Goal: Check status

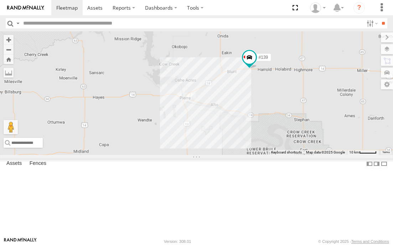
drag, startPoint x: 0, startPoint y: 0, endPoint x: 259, endPoint y: 135, distance: 292.2
click at [259, 135] on div "#139" at bounding box center [196, 93] width 393 height 124
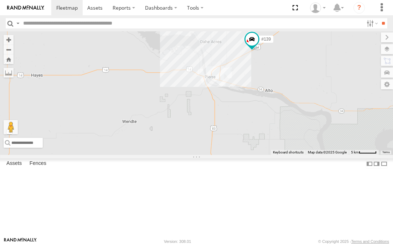
drag, startPoint x: 229, startPoint y: 130, endPoint x: 260, endPoint y: 115, distance: 33.8
click at [260, 115] on div "#139" at bounding box center [196, 93] width 393 height 124
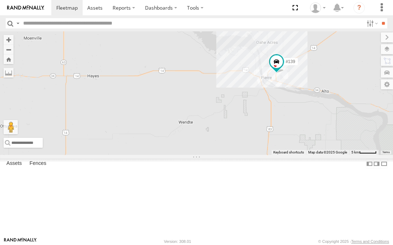
drag, startPoint x: 190, startPoint y: 144, endPoint x: 239, endPoint y: 145, distance: 49.2
click at [239, 145] on div "#139" at bounding box center [196, 93] width 393 height 124
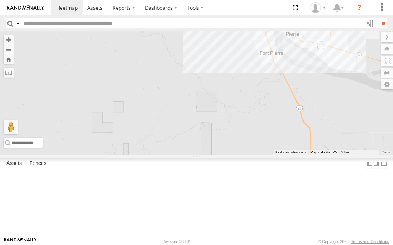
drag, startPoint x: 294, startPoint y: 132, endPoint x: 245, endPoint y: 174, distance: 64.2
click at [245, 155] on div "#139" at bounding box center [196, 93] width 393 height 124
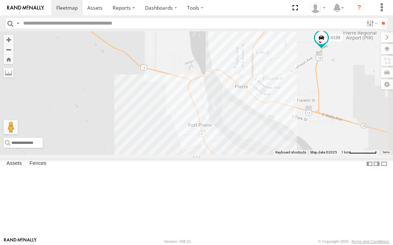
drag, startPoint x: 272, startPoint y: 89, endPoint x: 232, endPoint y: 193, distance: 111.1
click at [232, 155] on div "#139" at bounding box center [196, 93] width 393 height 124
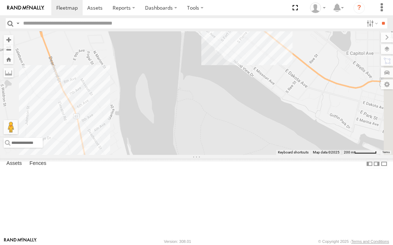
drag, startPoint x: 239, startPoint y: 156, endPoint x: 231, endPoint y: 213, distance: 57.9
click at [231, 155] on div "#139" at bounding box center [196, 93] width 393 height 124
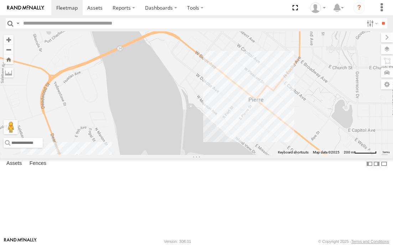
drag, startPoint x: 269, startPoint y: 160, endPoint x: 273, endPoint y: 180, distance: 20.8
click at [273, 155] on div "#139" at bounding box center [196, 93] width 393 height 124
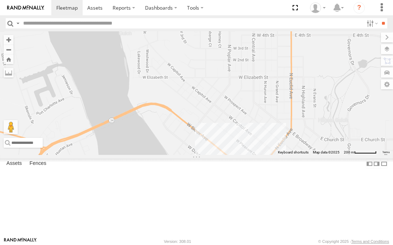
drag, startPoint x: 294, startPoint y: 153, endPoint x: 285, endPoint y: 221, distance: 68.3
click at [285, 155] on div "#139" at bounding box center [196, 93] width 393 height 124
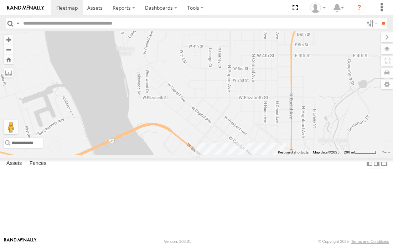
drag, startPoint x: 295, startPoint y: 154, endPoint x: 285, endPoint y: 217, distance: 63.3
click at [285, 155] on div "#139" at bounding box center [196, 93] width 393 height 124
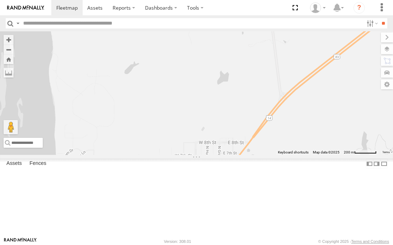
drag, startPoint x: 310, startPoint y: 156, endPoint x: 274, endPoint y: 205, distance: 61.1
click at [274, 155] on div "#139" at bounding box center [196, 93] width 393 height 124
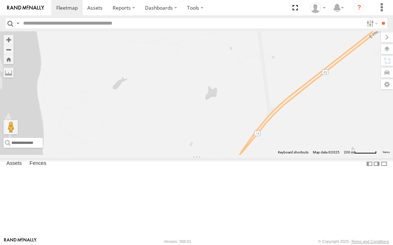
drag, startPoint x: 291, startPoint y: 164, endPoint x: 303, endPoint y: 134, distance: 32.2
click at [297, 145] on div "#139" at bounding box center [196, 93] width 393 height 124
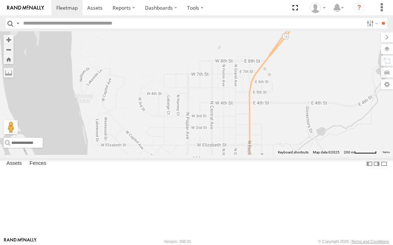
drag, startPoint x: 295, startPoint y: 162, endPoint x: 307, endPoint y: 125, distance: 39.2
click at [303, 136] on div "#139" at bounding box center [196, 93] width 393 height 124
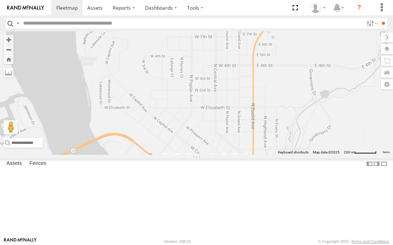
drag, startPoint x: 292, startPoint y: 148, endPoint x: 292, endPoint y: 134, distance: 13.9
click at [292, 135] on div "#139" at bounding box center [196, 93] width 393 height 124
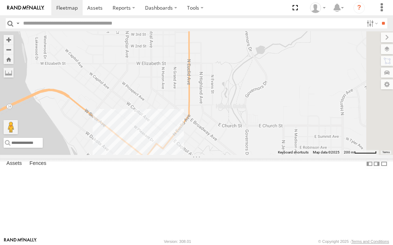
drag, startPoint x: 316, startPoint y: 175, endPoint x: 226, endPoint y: 131, distance: 100.7
click at [226, 131] on div "#139" at bounding box center [196, 93] width 393 height 124
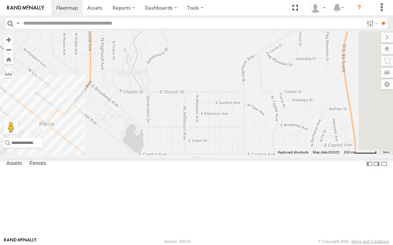
drag, startPoint x: 278, startPoint y: 134, endPoint x: 198, endPoint y: 113, distance: 82.4
click at [201, 116] on div "#139" at bounding box center [196, 93] width 393 height 124
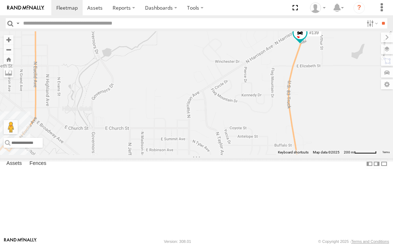
drag, startPoint x: 244, startPoint y: 130, endPoint x: 207, endPoint y: 177, distance: 59.9
click at [208, 155] on div "#139" at bounding box center [196, 93] width 393 height 124
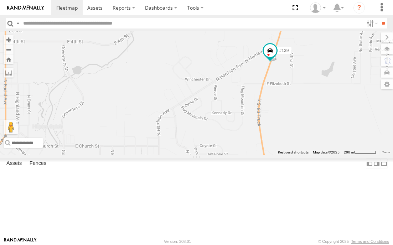
drag, startPoint x: 207, startPoint y: 167, endPoint x: 222, endPoint y: 108, distance: 60.4
click at [220, 119] on div "#139" at bounding box center [196, 93] width 393 height 124
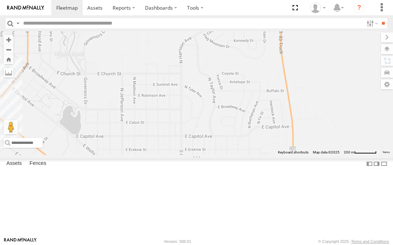
drag, startPoint x: 212, startPoint y: 152, endPoint x: 224, endPoint y: 113, distance: 41.6
click at [223, 116] on div "#139" at bounding box center [196, 93] width 393 height 124
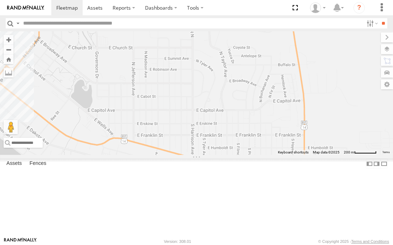
drag, startPoint x: 219, startPoint y: 123, endPoint x: 226, endPoint y: 108, distance: 16.4
click at [226, 109] on div "#139" at bounding box center [196, 93] width 393 height 124
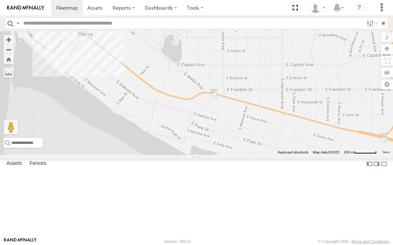
drag, startPoint x: 177, startPoint y: 129, endPoint x: 270, endPoint y: 99, distance: 98.0
click at [270, 99] on div at bounding box center [196, 93] width 393 height 124
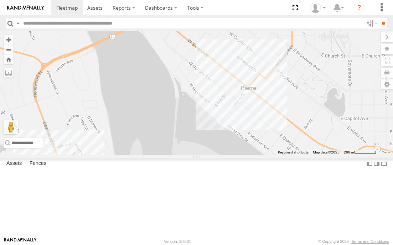
drag, startPoint x: 129, startPoint y: 94, endPoint x: 289, endPoint y: 139, distance: 165.5
click at [289, 139] on div at bounding box center [196, 93] width 393 height 124
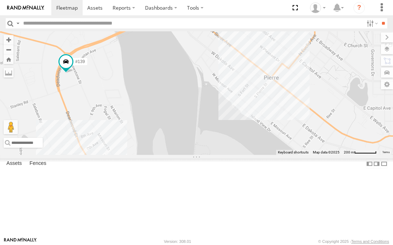
drag, startPoint x: 216, startPoint y: 151, endPoint x: 216, endPoint y: 133, distance: 18.5
click at [216, 133] on div "#139" at bounding box center [196, 93] width 393 height 124
